Goal: Check status: Check status

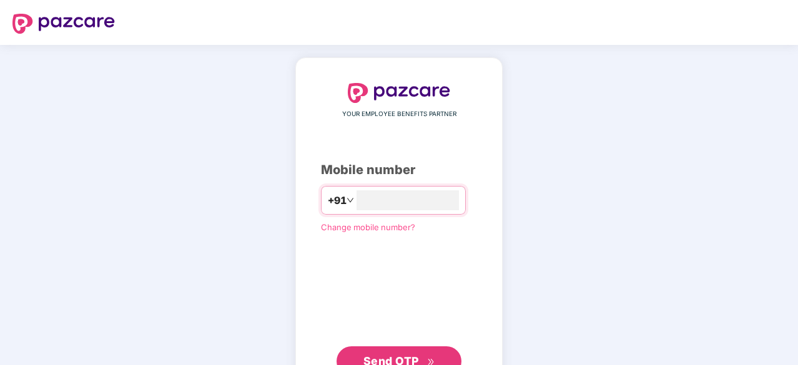
type input "**********"
click at [418, 355] on span "Send OTP" at bounding box center [391, 359] width 56 height 13
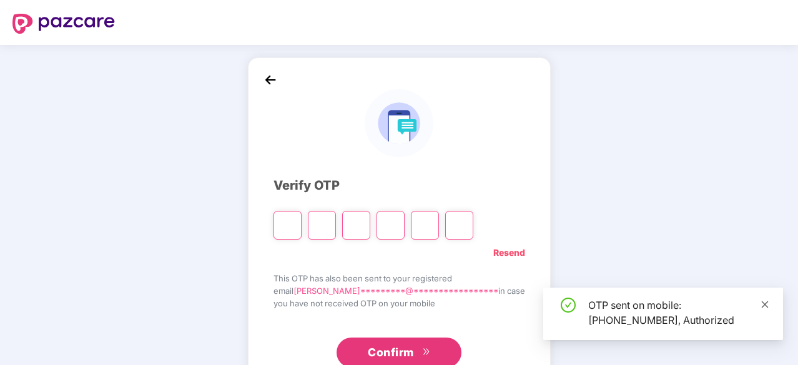
click at [764, 304] on icon "close" at bounding box center [765, 304] width 7 height 7
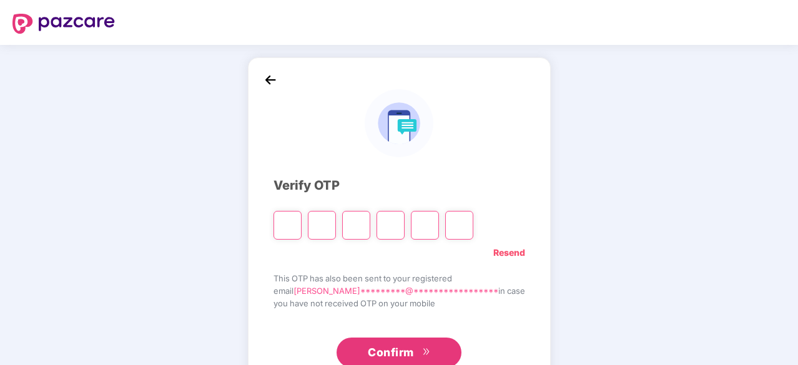
click at [302, 225] on input "Please enter verification code. Digit 1" at bounding box center [287, 225] width 28 height 29
type input "*"
click at [334, 219] on input "Digit 2" at bounding box center [322, 225] width 28 height 29
type input "*"
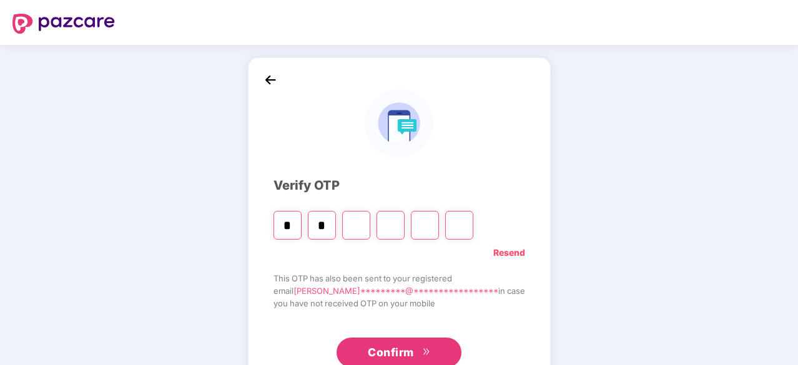
type input "*"
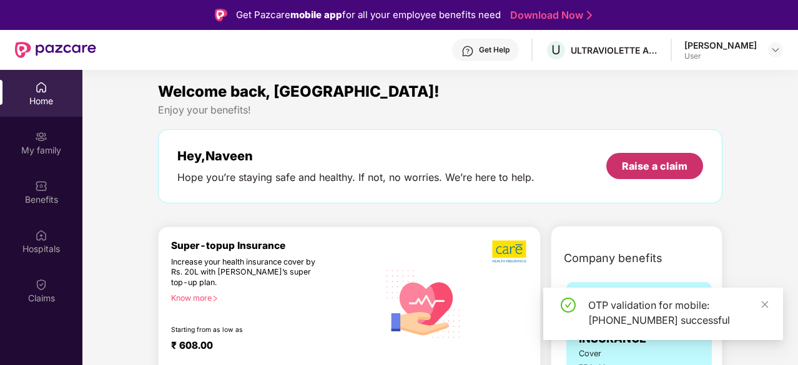
click at [662, 162] on div "Raise a claim" at bounding box center [655, 166] width 66 height 14
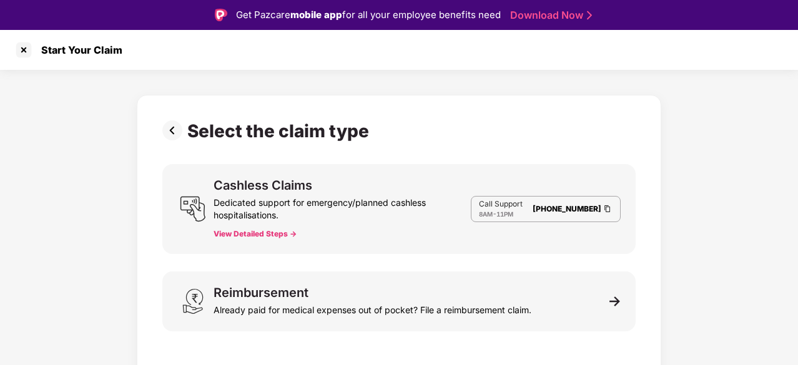
scroll to position [30, 0]
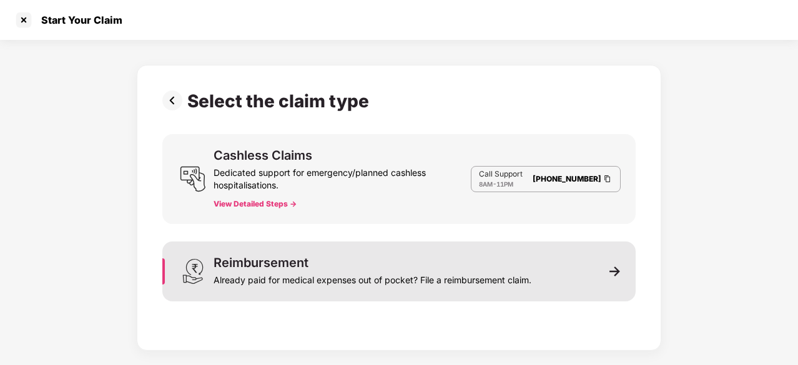
click at [534, 259] on div "Reimbursement Already paid for medical expenses out of pocket? File a reimburse…" at bounding box center [398, 272] width 473 height 60
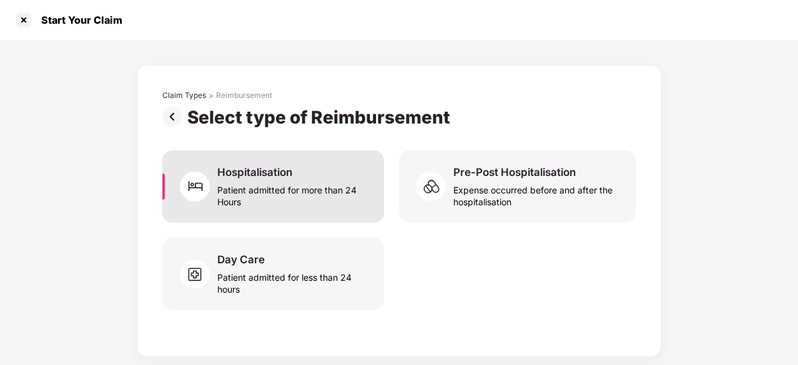
click at [302, 192] on div "Patient admitted for more than 24 Hours" at bounding box center [293, 193] width 152 height 29
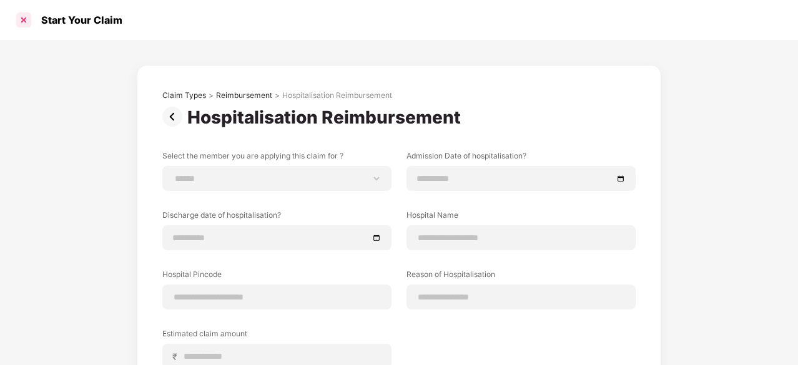
click at [19, 20] on div at bounding box center [24, 20] width 20 height 20
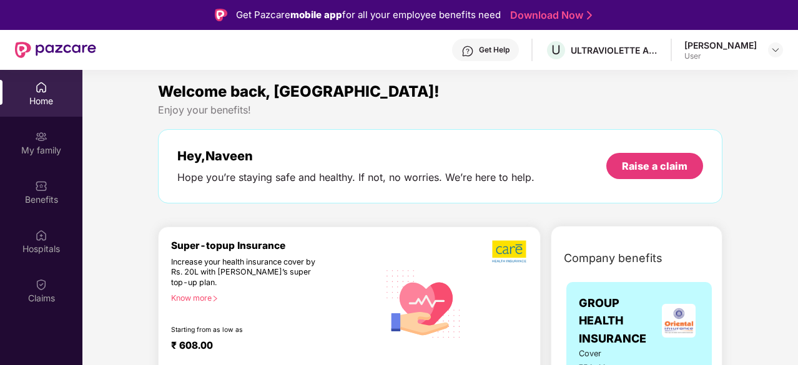
click at [728, 52] on div "User" at bounding box center [720, 56] width 72 height 10
click at [775, 51] on img at bounding box center [775, 50] width 10 height 10
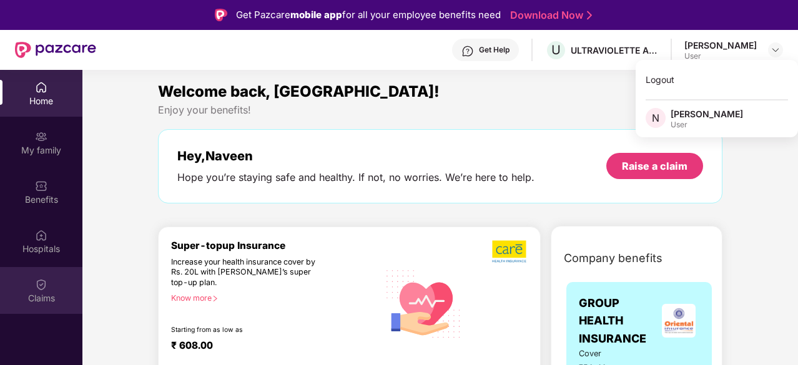
click at [34, 288] on div "Claims" at bounding box center [41, 290] width 82 height 47
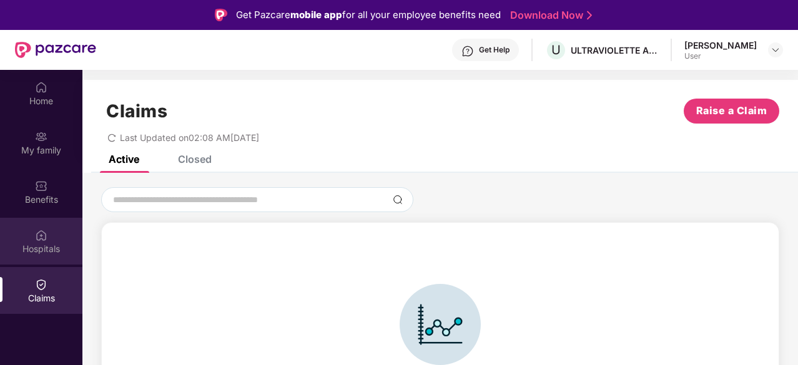
click at [24, 247] on div "Hospitals" at bounding box center [41, 249] width 82 height 12
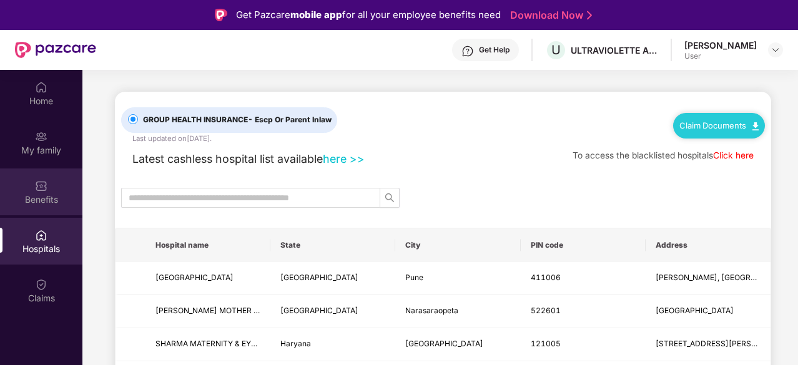
click at [37, 202] on div "Benefits" at bounding box center [41, 200] width 82 height 12
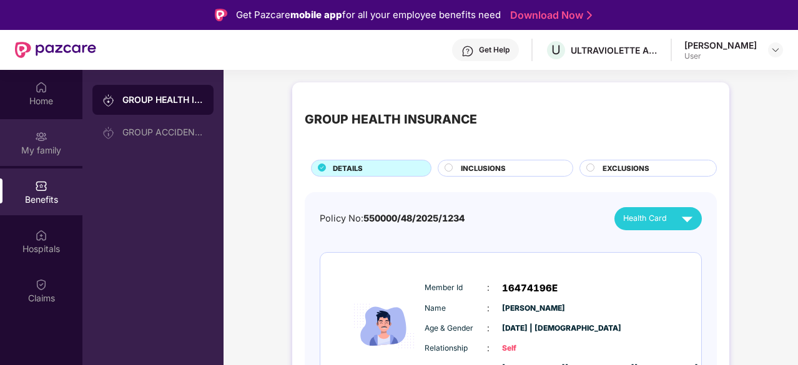
click at [52, 147] on div "My family" at bounding box center [41, 150] width 82 height 12
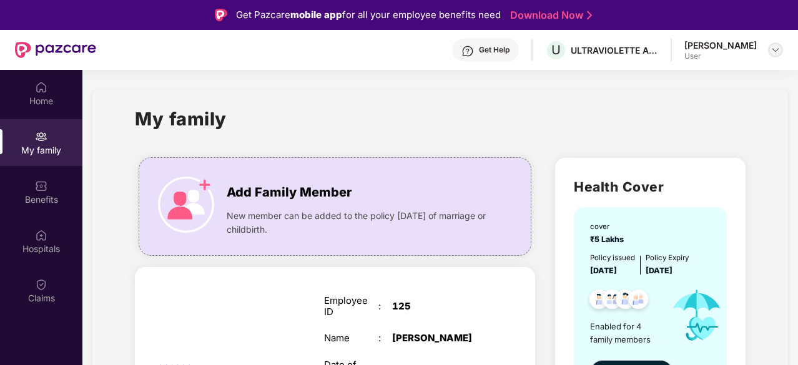
click at [771, 47] on img at bounding box center [775, 50] width 10 height 10
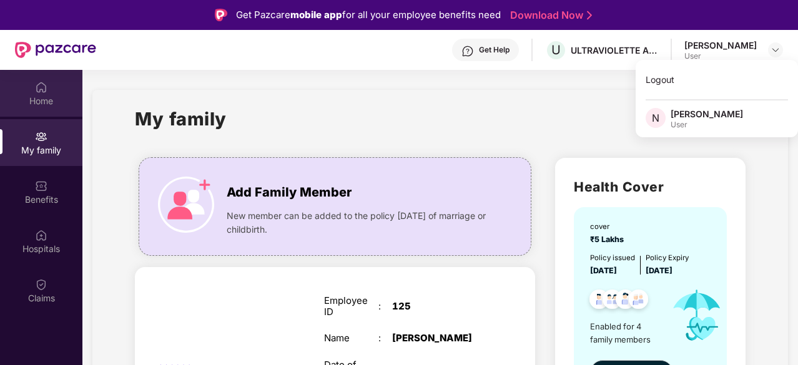
click at [34, 97] on div "Home" at bounding box center [41, 101] width 82 height 12
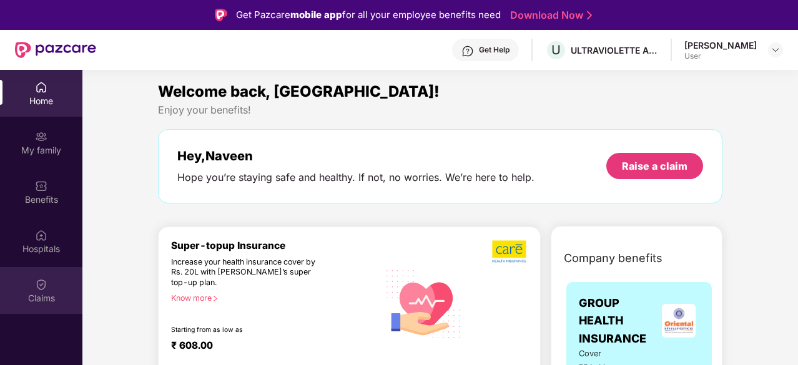
click at [43, 287] on img at bounding box center [41, 284] width 12 height 12
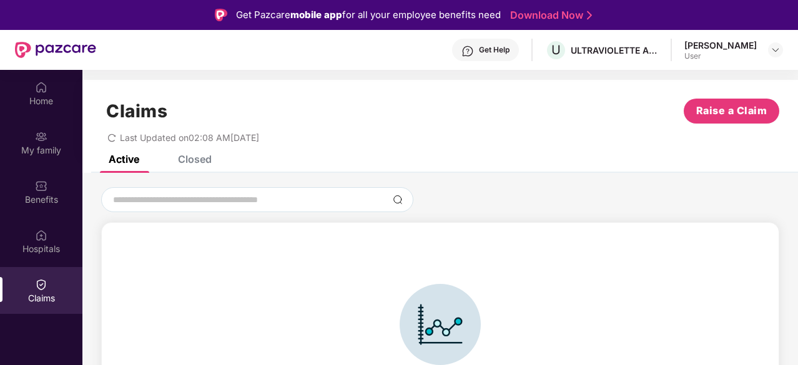
click at [191, 159] on div "Closed" at bounding box center [195, 159] width 34 height 12
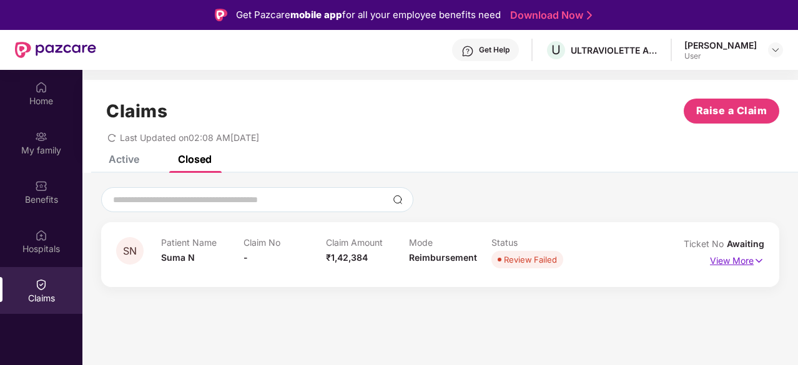
click at [752, 260] on p "View More" at bounding box center [737, 259] width 54 height 17
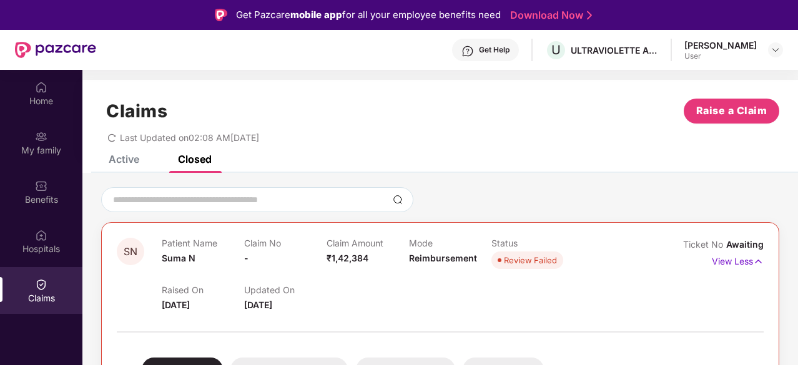
click at [496, 59] on div "Get Help" at bounding box center [485, 50] width 67 height 22
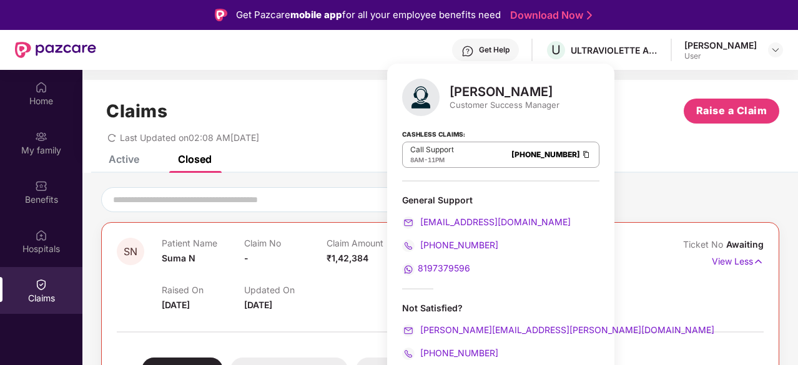
click at [611, 167] on div "Active Closed" at bounding box center [439, 163] width 715 height 17
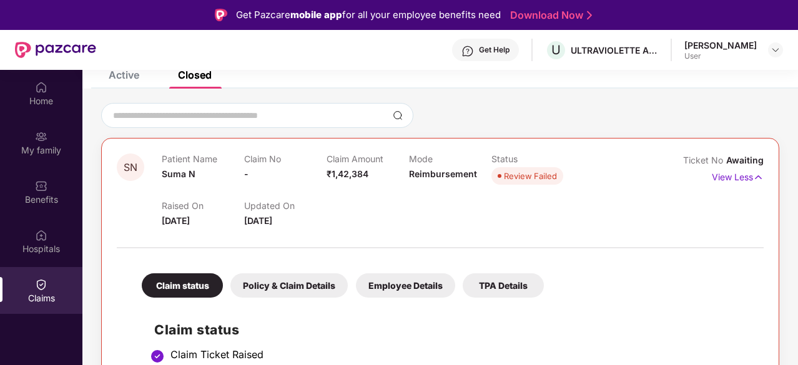
scroll to position [116, 0]
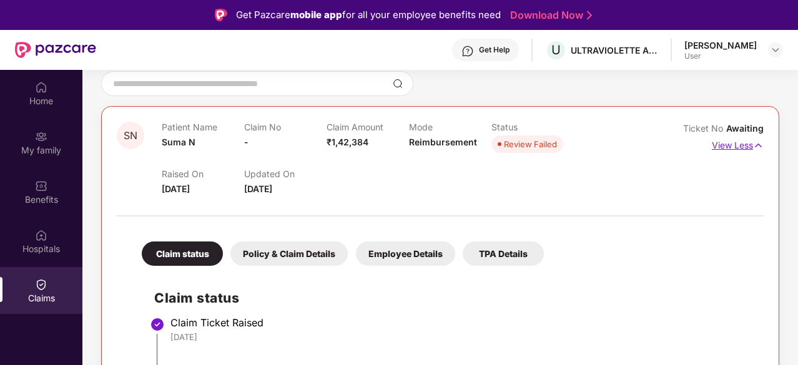
click at [753, 144] on img at bounding box center [758, 146] width 11 height 14
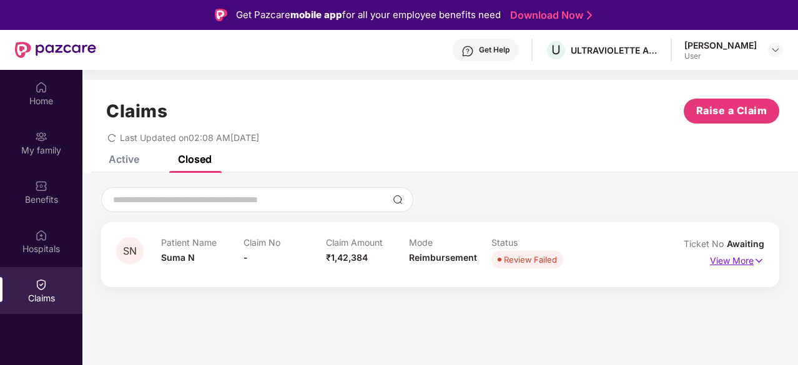
scroll to position [0, 0]
click at [748, 258] on p "View More" at bounding box center [737, 259] width 54 height 17
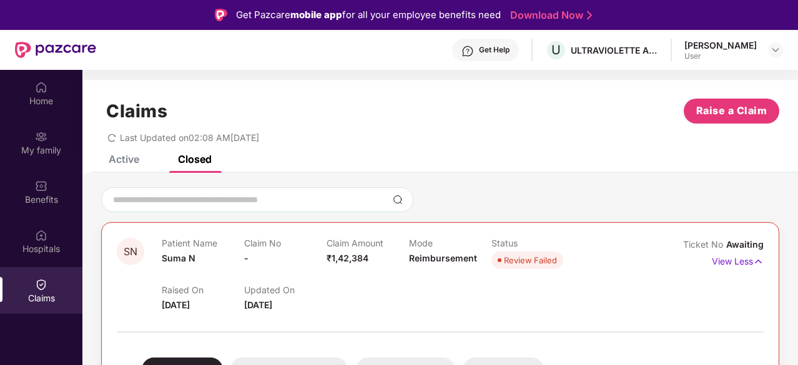
scroll to position [116, 0]
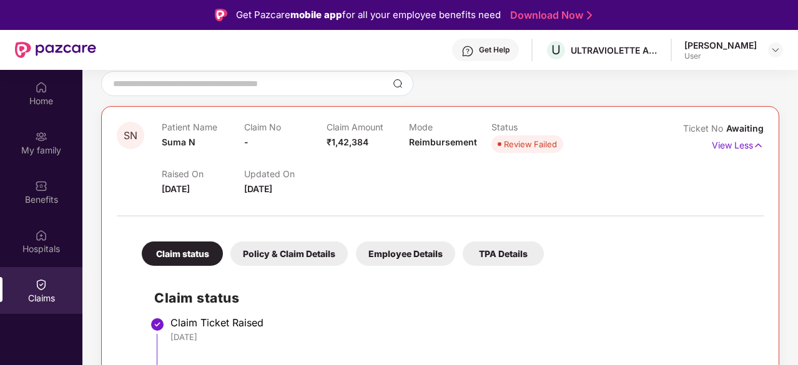
click at [297, 252] on div "Policy & Claim Details" at bounding box center [288, 254] width 117 height 24
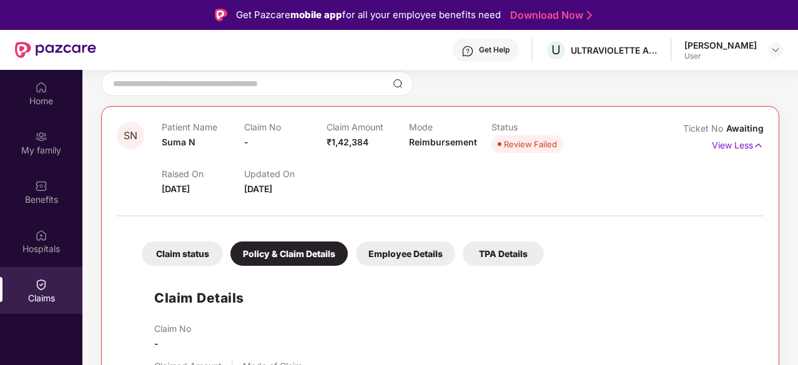
click at [171, 255] on div "Claim status" at bounding box center [182, 254] width 81 height 24
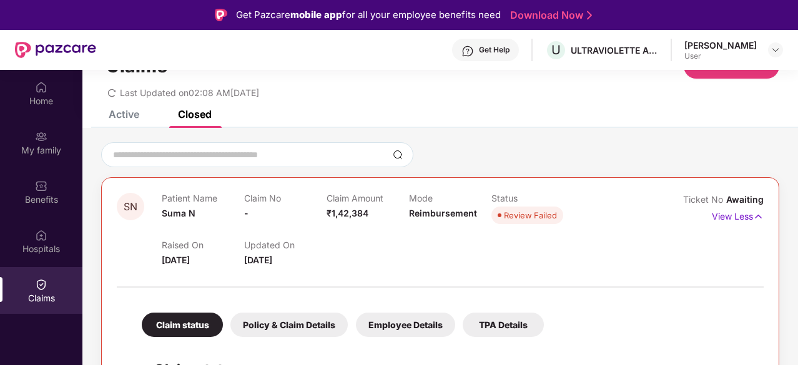
scroll to position [0, 0]
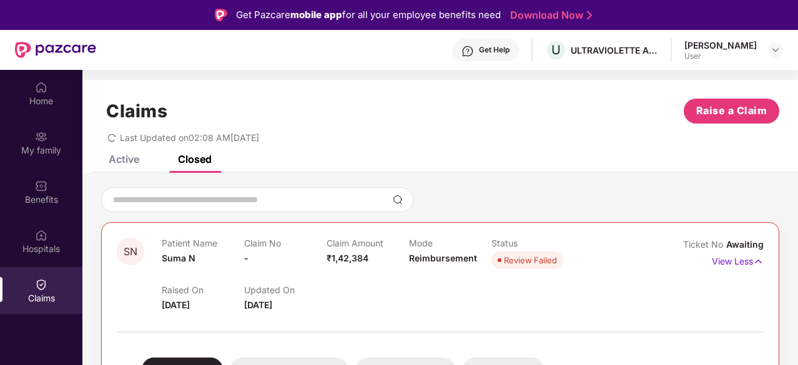
click at [124, 160] on div "Active" at bounding box center [124, 159] width 31 height 12
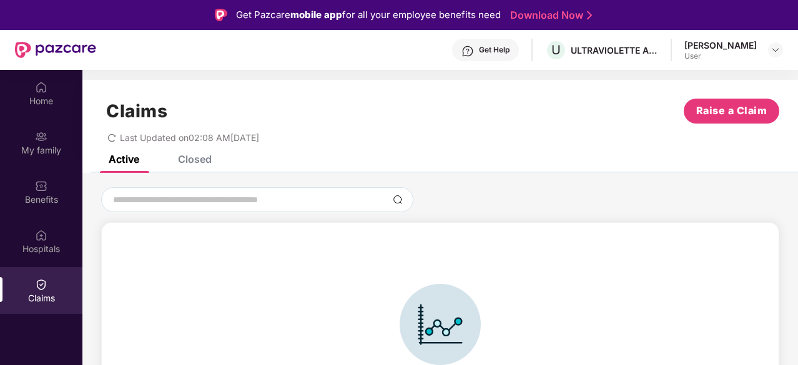
click at [200, 164] on div "Closed" at bounding box center [195, 159] width 34 height 12
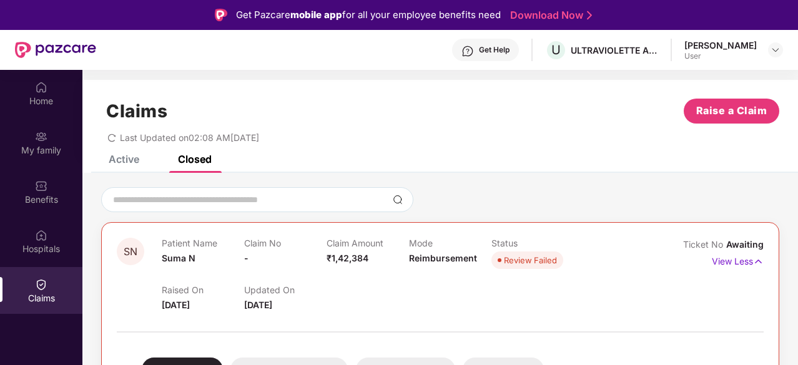
click at [119, 162] on div "Active" at bounding box center [124, 159] width 31 height 12
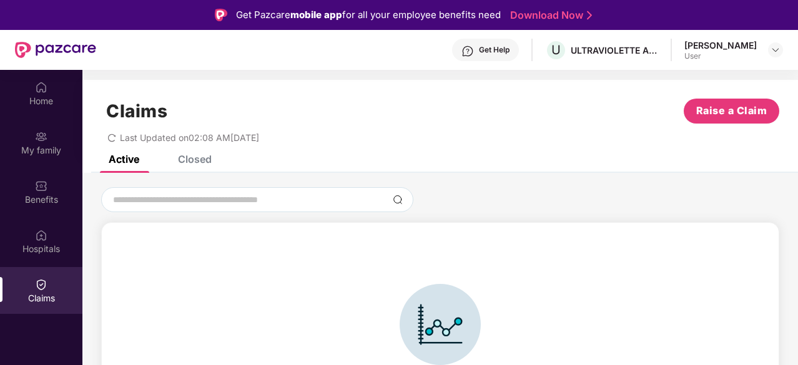
click at [194, 160] on div "Closed" at bounding box center [195, 159] width 34 height 12
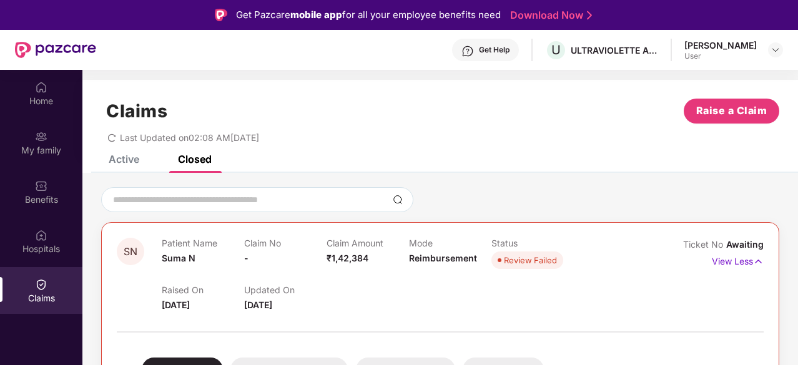
click at [126, 162] on div "Active" at bounding box center [124, 159] width 31 height 12
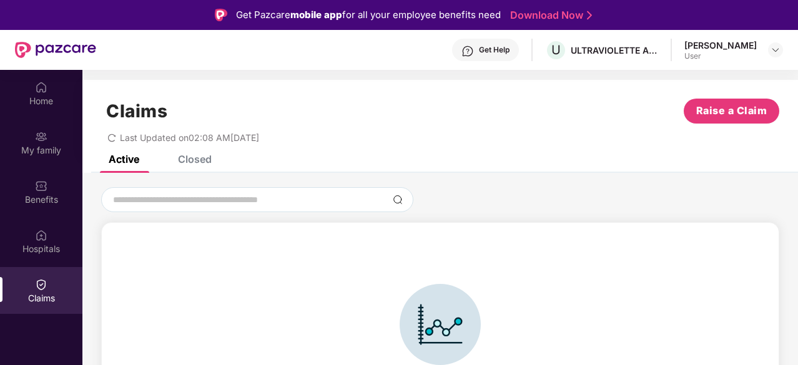
click at [197, 159] on div "Closed" at bounding box center [195, 159] width 34 height 12
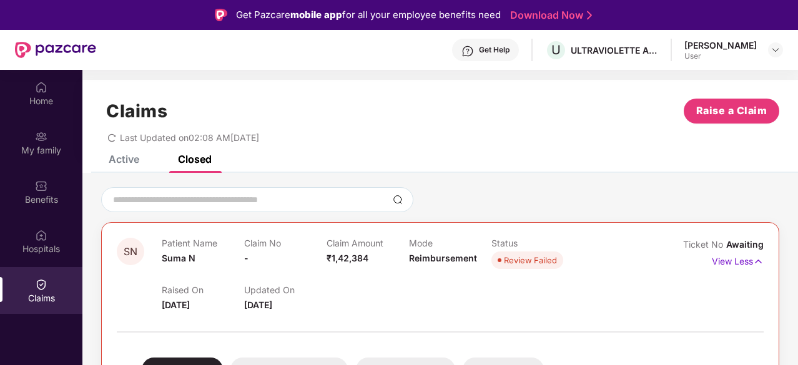
click at [124, 164] on div "Active" at bounding box center [124, 159] width 31 height 12
